Goal: Task Accomplishment & Management: Use online tool/utility

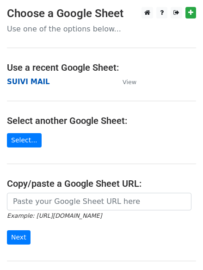
click at [24, 82] on strong "SUIVI MAIL" at bounding box center [28, 82] width 43 height 8
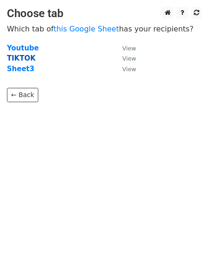
click at [18, 61] on strong "TIKTOK" at bounding box center [21, 58] width 29 height 8
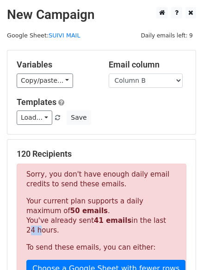
click at [163, 217] on p "Your current plan supports a daily maximum of 50 emails . You've already sent 4…" at bounding box center [101, 215] width 150 height 39
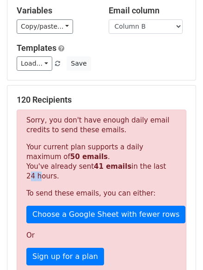
scroll to position [42, 0]
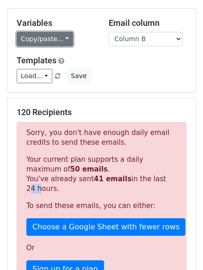
click at [60, 41] on link "Copy/paste..." at bounding box center [45, 39] width 56 height 14
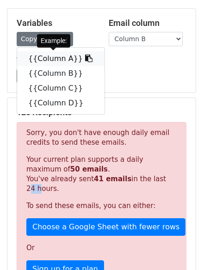
click at [85, 58] on icon at bounding box center [88, 57] width 7 height 7
click at [77, 58] on h5 "Templates" at bounding box center [101, 60] width 169 height 10
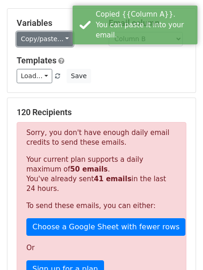
click at [53, 42] on link "Copy/paste..." at bounding box center [45, 39] width 56 height 14
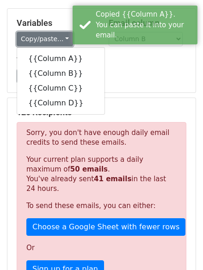
click at [53, 42] on link "Copy/paste..." at bounding box center [45, 39] width 56 height 14
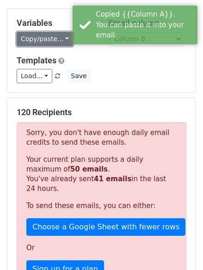
click at [53, 42] on link "Copy/paste..." at bounding box center [45, 39] width 56 height 14
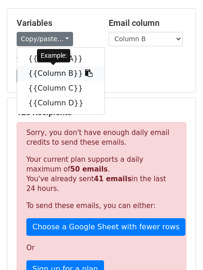
click at [49, 71] on link "{{Column B}}" at bounding box center [60, 73] width 87 height 15
click at [54, 72] on link at bounding box center [58, 75] width 8 height 7
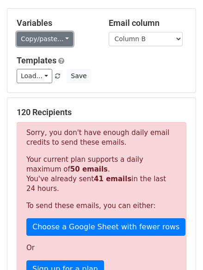
click at [55, 37] on link "Copy/paste..." at bounding box center [45, 39] width 56 height 14
click at [65, 36] on link "Copy/paste..." at bounding box center [45, 39] width 56 height 14
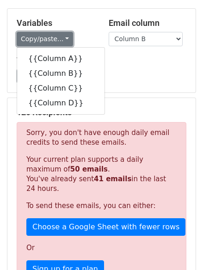
click at [65, 36] on link "Copy/paste..." at bounding box center [45, 39] width 56 height 14
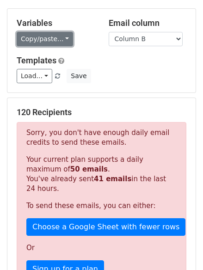
click at [58, 38] on link "Copy/paste..." at bounding box center [45, 39] width 56 height 14
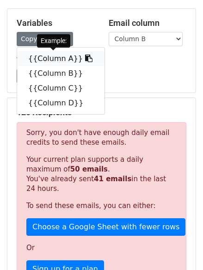
click at [54, 55] on link "{{Column A}}" at bounding box center [60, 58] width 87 height 15
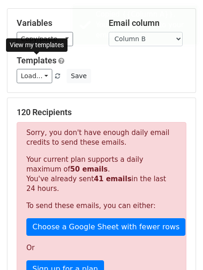
click at [54, 55] on link "Templates" at bounding box center [37, 60] width 40 height 10
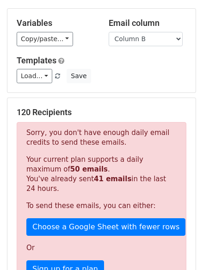
click at [70, 54] on div "Variables Copy/paste... {{Column A}} {{Column B}} {{Column C}} {{Column D}} Ema…" at bounding box center [101, 51] width 188 height 84
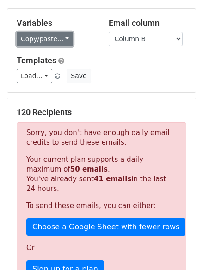
click at [60, 38] on link "Copy/paste..." at bounding box center [45, 39] width 56 height 14
click at [60, 36] on link "Copy/paste..." at bounding box center [45, 39] width 56 height 14
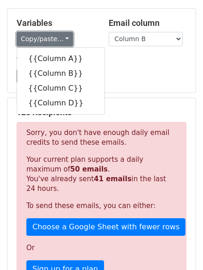
click at [60, 36] on link "Copy/paste..." at bounding box center [45, 39] width 56 height 14
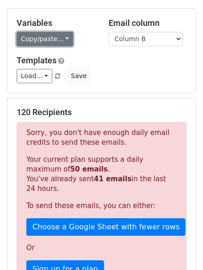
click at [60, 35] on link "Copy/paste..." at bounding box center [45, 39] width 56 height 14
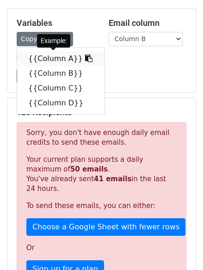
click at [58, 55] on link "{{Column A}}" at bounding box center [60, 58] width 87 height 15
click at [58, 57] on link at bounding box center [61, 61] width 6 height 8
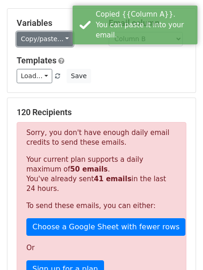
click at [54, 37] on link "Copy/paste..." at bounding box center [45, 39] width 56 height 14
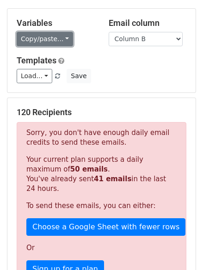
click at [60, 35] on link "Copy/paste..." at bounding box center [45, 39] width 56 height 14
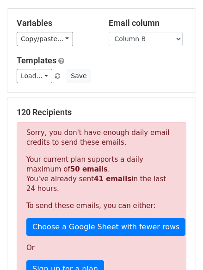
click at [61, 30] on div "Variables Copy/paste... {{Column A}} {{Column B}} {{Column C}} {{Column D}}" at bounding box center [56, 32] width 92 height 28
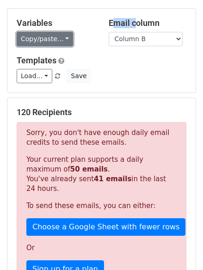
click at [61, 35] on link "Copy/paste..." at bounding box center [45, 39] width 56 height 14
click at [61, 36] on link "Copy/paste..." at bounding box center [45, 39] width 56 height 14
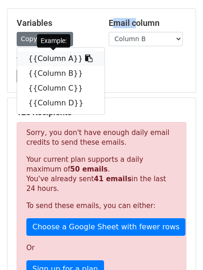
click at [24, 59] on link "{{Column A}}" at bounding box center [60, 58] width 87 height 15
copy h5 "Email"
click at [24, 59] on link "Templates" at bounding box center [37, 60] width 40 height 10
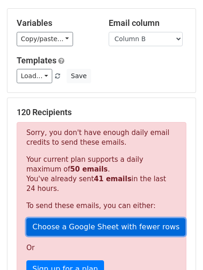
click at [89, 223] on link "Choose a Google Sheet with fewer rows" at bounding box center [105, 227] width 159 height 18
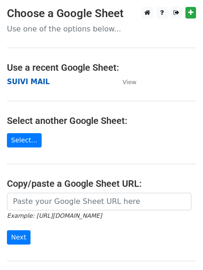
click at [15, 84] on strong "SUIVI MAIL" at bounding box center [28, 82] width 43 height 8
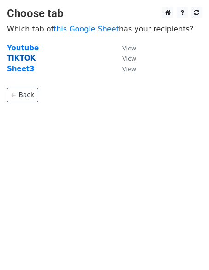
click at [24, 59] on strong "TIKTOK" at bounding box center [21, 58] width 29 height 8
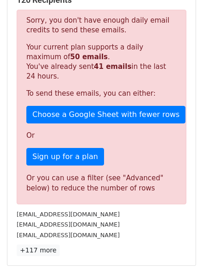
scroll to position [252, 0]
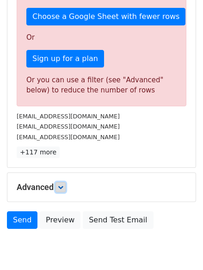
click at [62, 184] on icon at bounding box center [61, 187] width 6 height 6
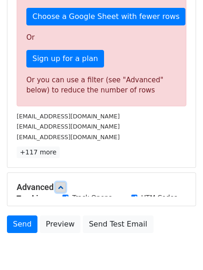
click at [62, 184] on icon at bounding box center [61, 187] width 6 height 6
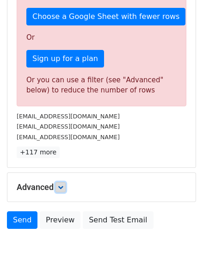
click at [62, 184] on icon at bounding box center [61, 187] width 6 height 6
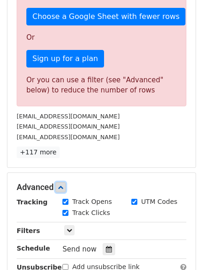
click at [62, 184] on icon at bounding box center [61, 187] width 6 height 6
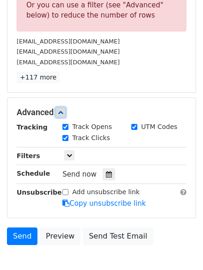
scroll to position [336, 0]
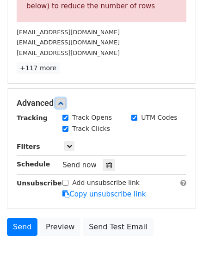
click at [60, 103] on icon at bounding box center [61, 103] width 6 height 6
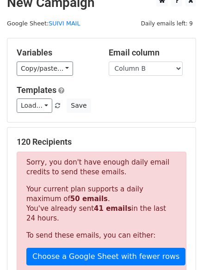
scroll to position [0, 0]
